Goal: Task Accomplishment & Management: Manage account settings

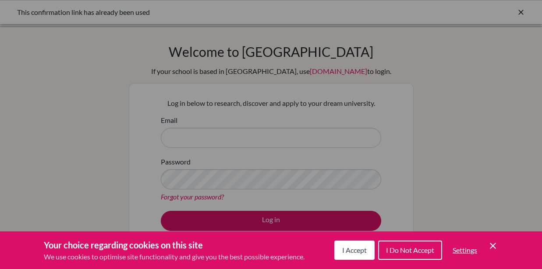
click at [348, 252] on span "I Accept" at bounding box center [354, 250] width 25 height 8
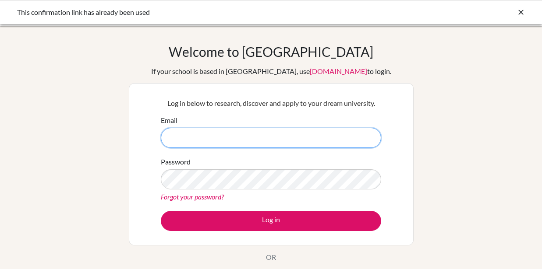
click at [262, 134] on input "Email" at bounding box center [271, 138] width 220 height 20
type input "[PERSON_NAME][EMAIL_ADDRESS][DOMAIN_NAME]"
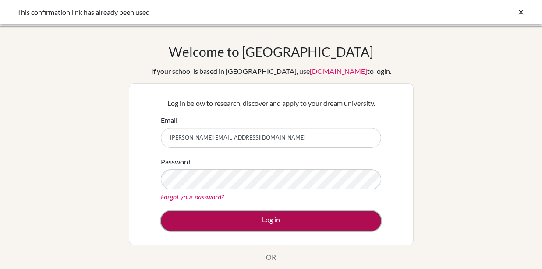
click at [290, 218] on button "Log in" at bounding box center [271, 221] width 220 height 20
click at [291, 218] on button "Log in" at bounding box center [271, 221] width 220 height 20
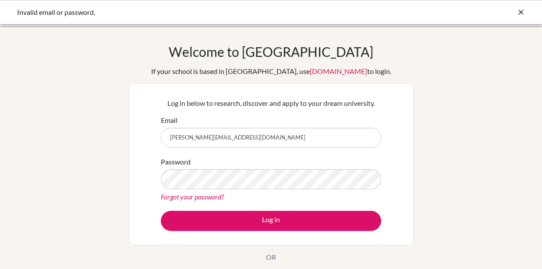
click at [183, 196] on link "Forgot your password?" at bounding box center [192, 197] width 63 height 8
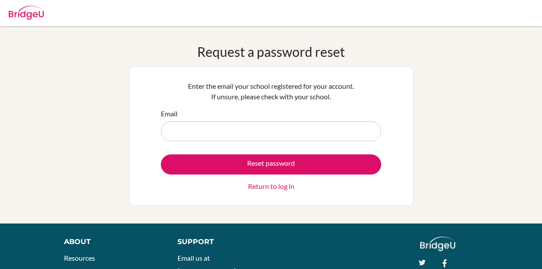
click at [230, 137] on input "Email" at bounding box center [271, 131] width 220 height 20
type input "[PERSON_NAME][EMAIL_ADDRESS][DOMAIN_NAME]"
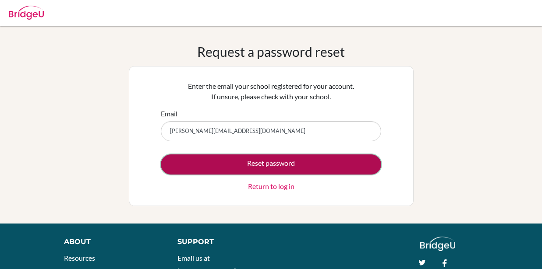
click at [274, 162] on button "Reset password" at bounding box center [271, 165] width 220 height 20
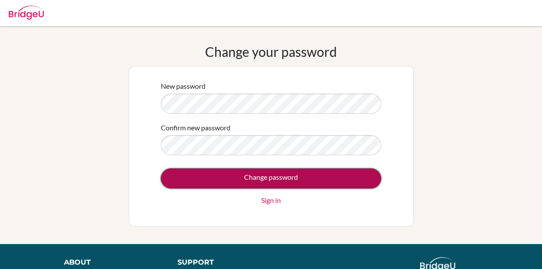
click at [215, 170] on input "Change password" at bounding box center [271, 179] width 220 height 20
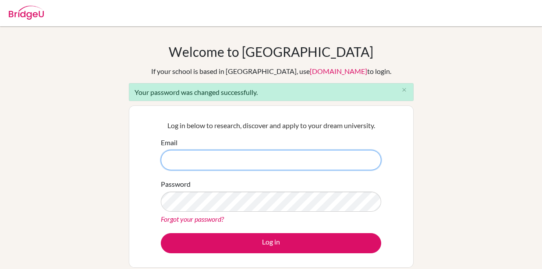
click at [221, 165] on input "Email" at bounding box center [271, 160] width 220 height 20
type input "[PERSON_NAME][EMAIL_ADDRESS][DOMAIN_NAME]"
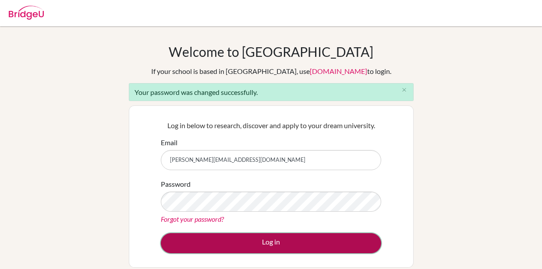
click at [273, 247] on button "Log in" at bounding box center [271, 243] width 220 height 20
